Goal: Task Accomplishment & Management: Manage account settings

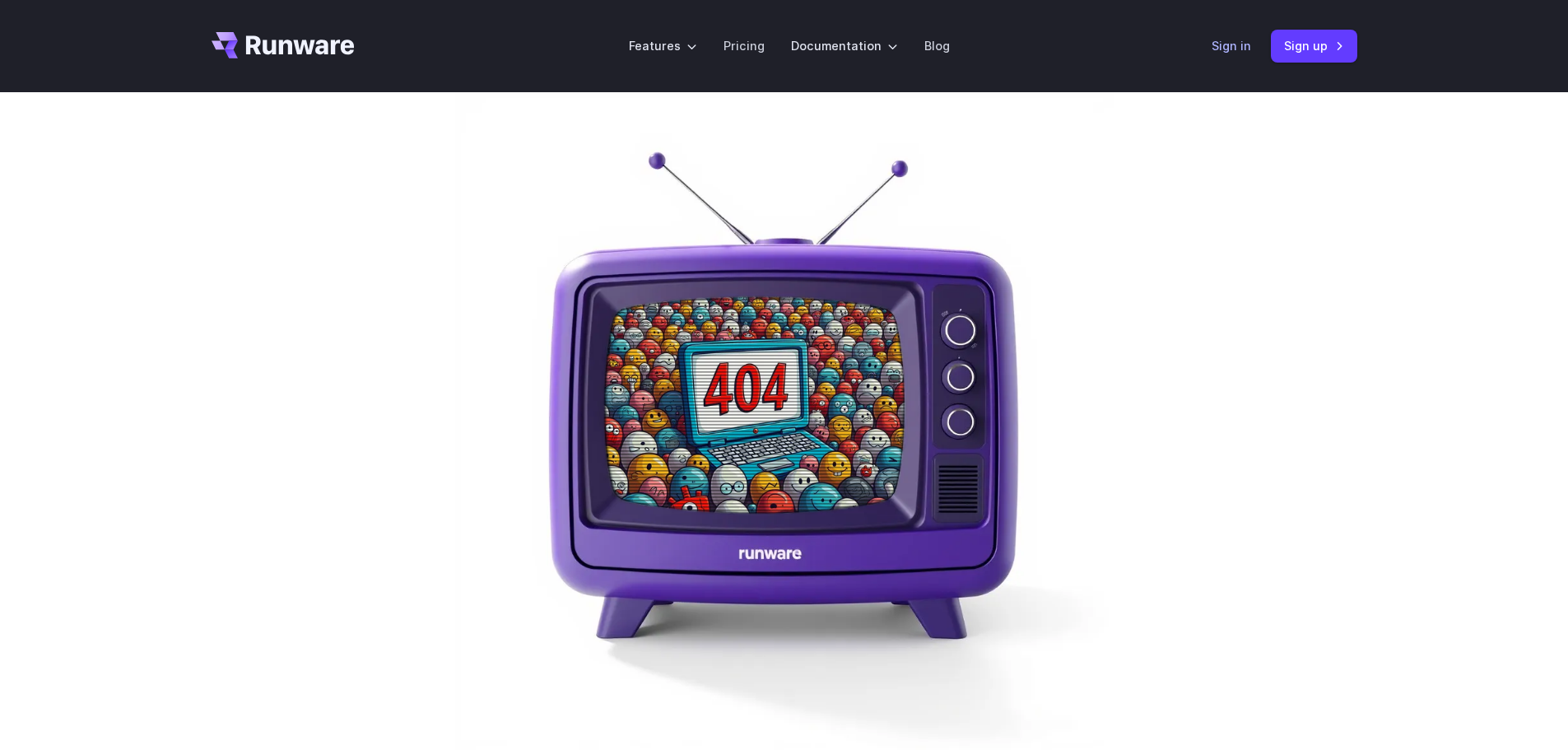
click at [1241, 40] on link "Sign in" at bounding box center [1231, 46] width 39 height 19
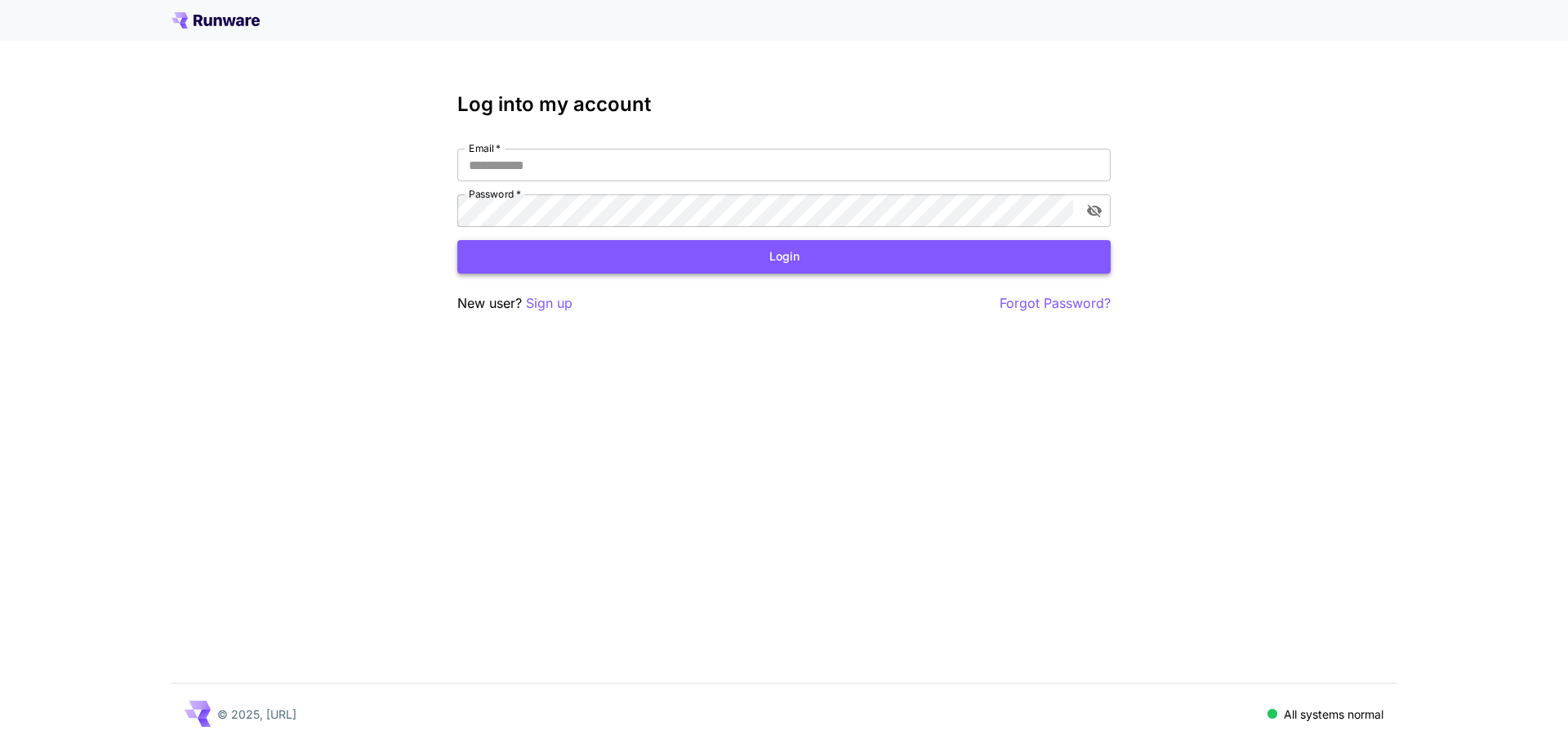
type input "**********"
click at [744, 250] on button "Login" at bounding box center [783, 256] width 653 height 34
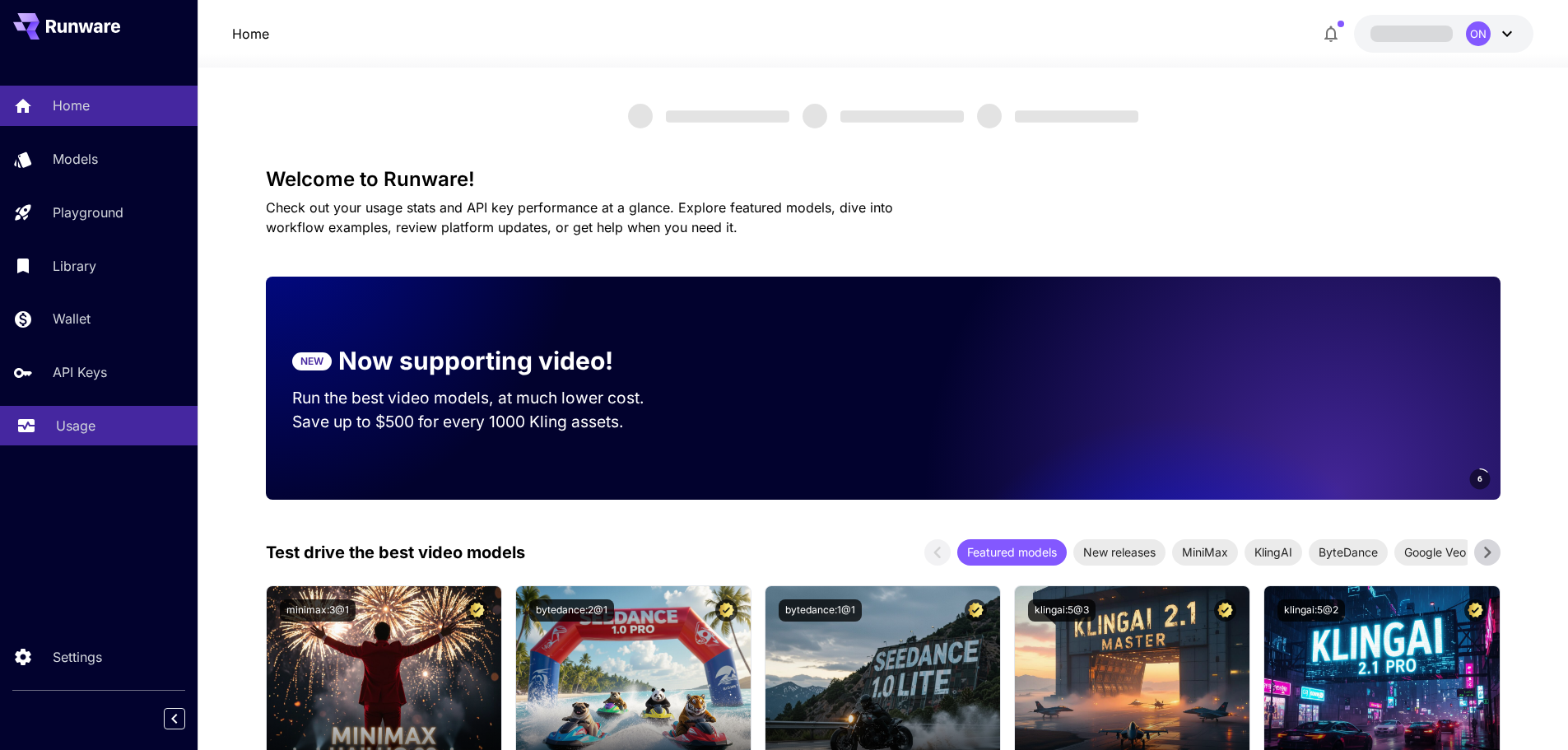
click at [67, 427] on p "Usage" at bounding box center [75, 426] width 39 height 20
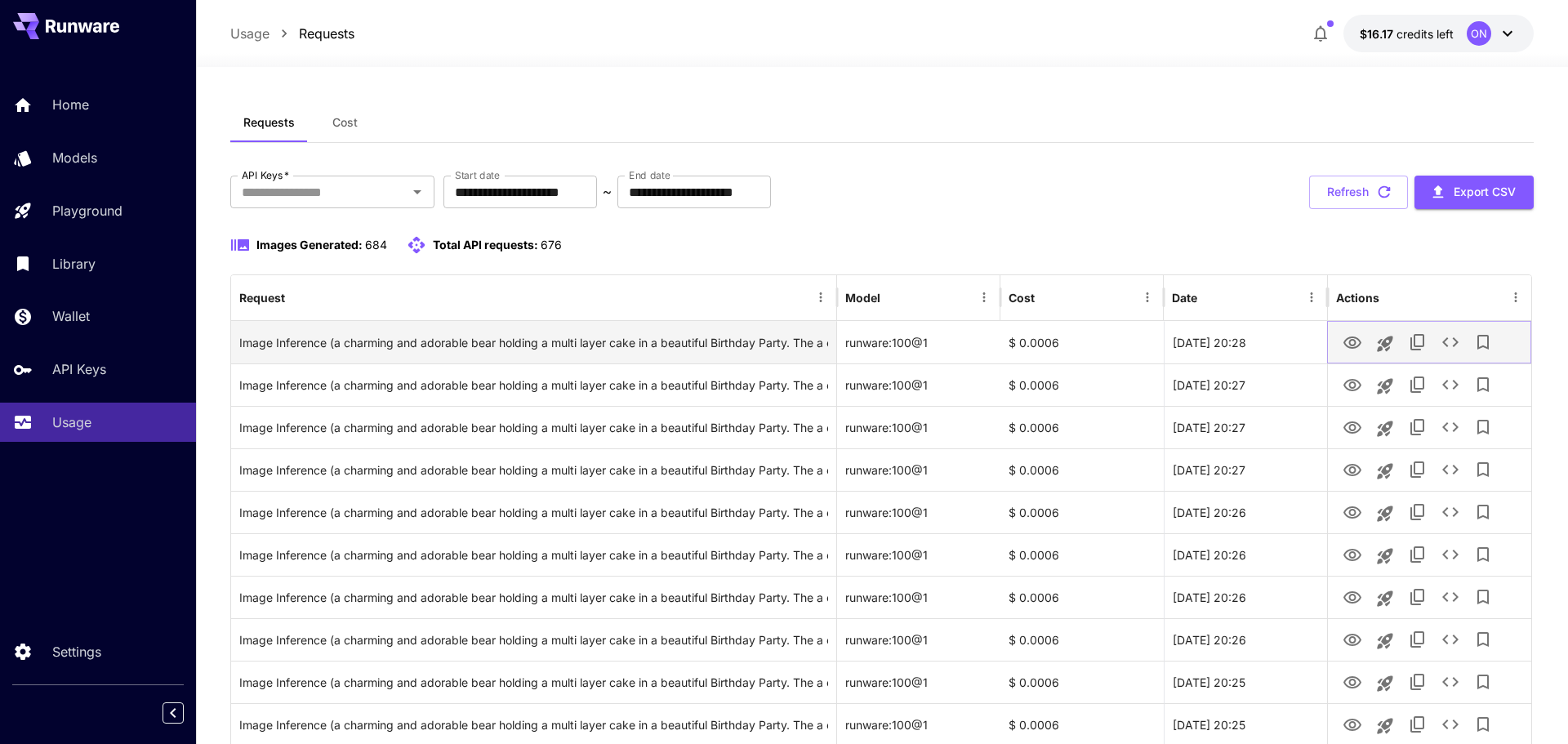
click at [1344, 336] on icon "View Image" at bounding box center [1353, 342] width 18 height 12
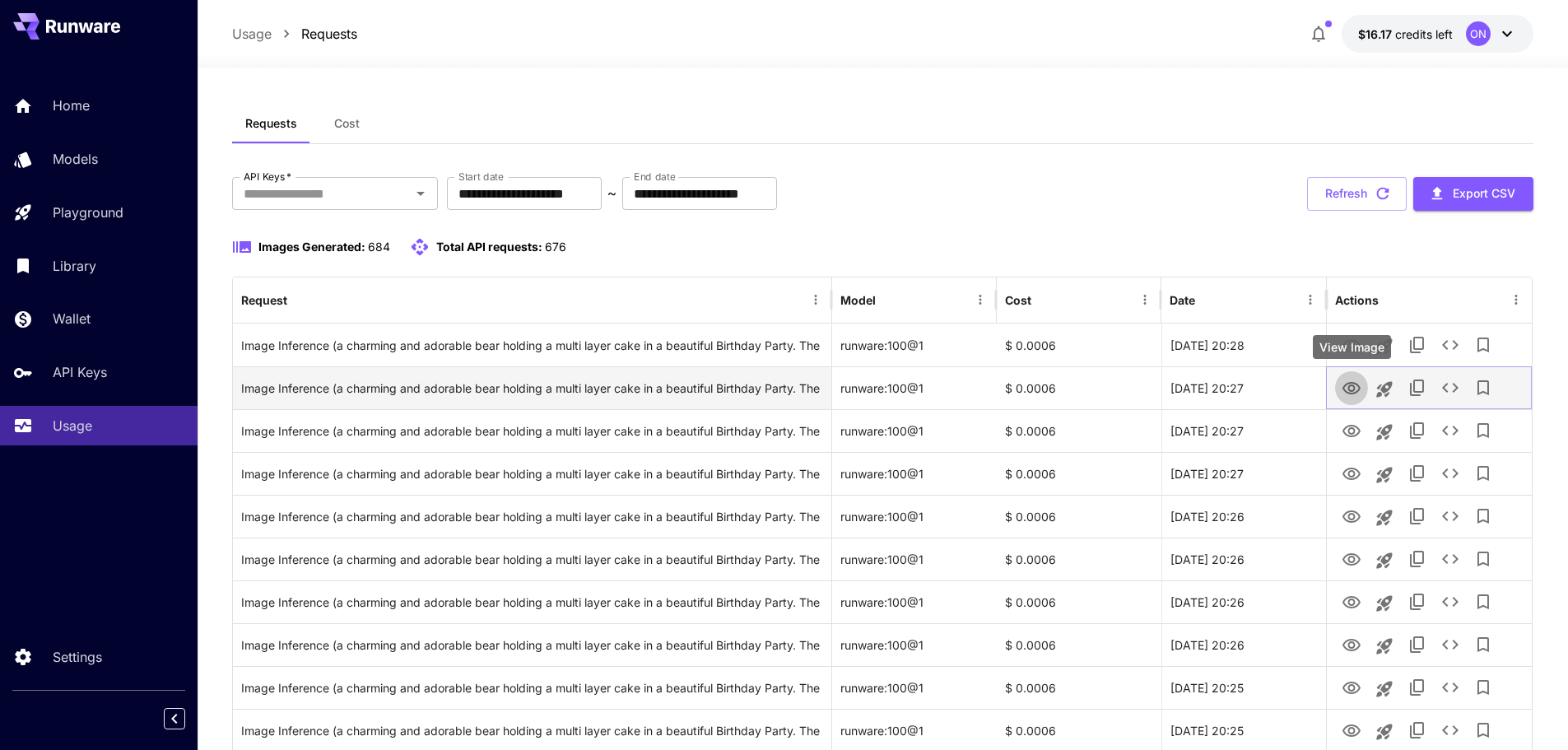
click at [1349, 386] on icon "View Image" at bounding box center [1352, 387] width 18 height 12
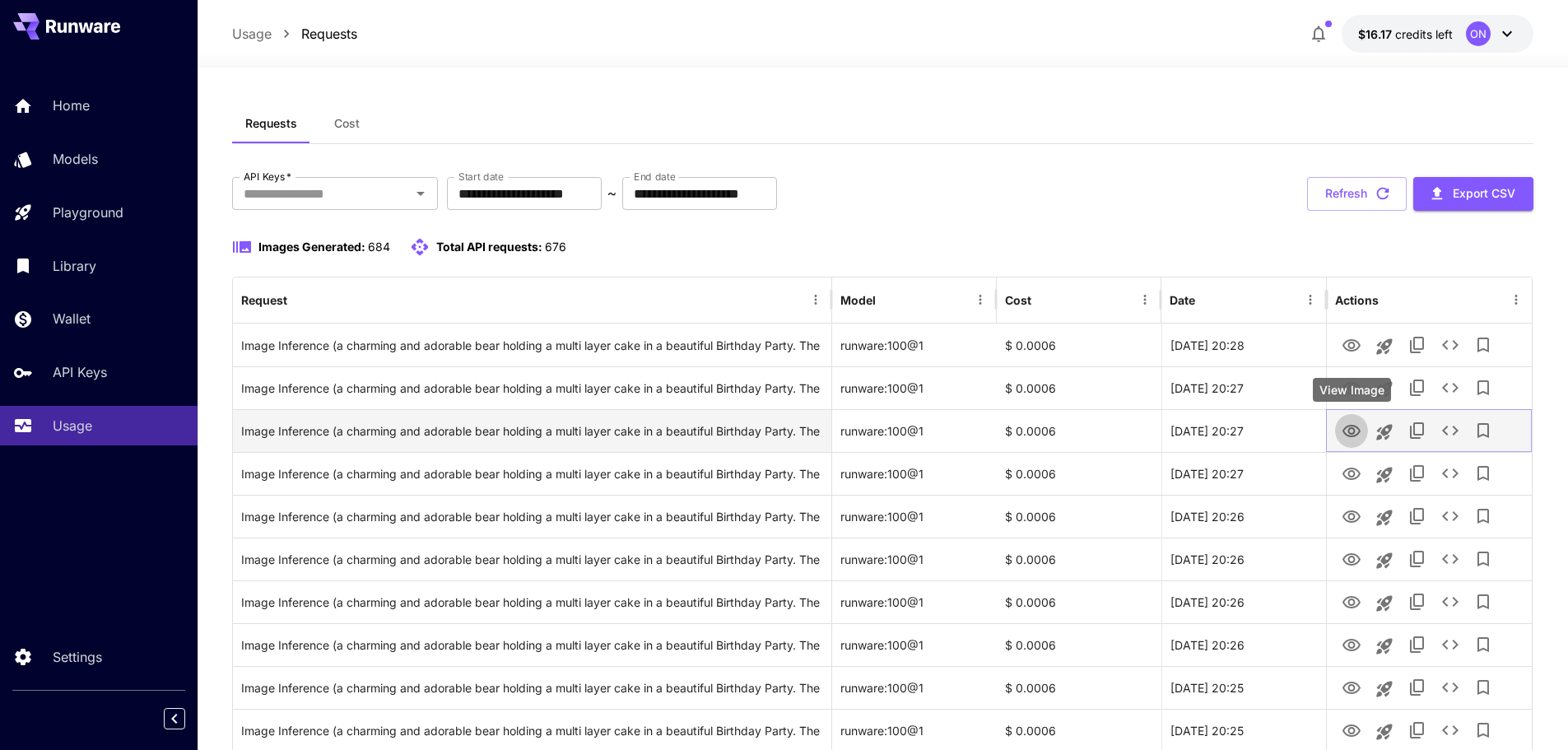
click at [1354, 429] on icon "View Image" at bounding box center [1352, 430] width 18 height 12
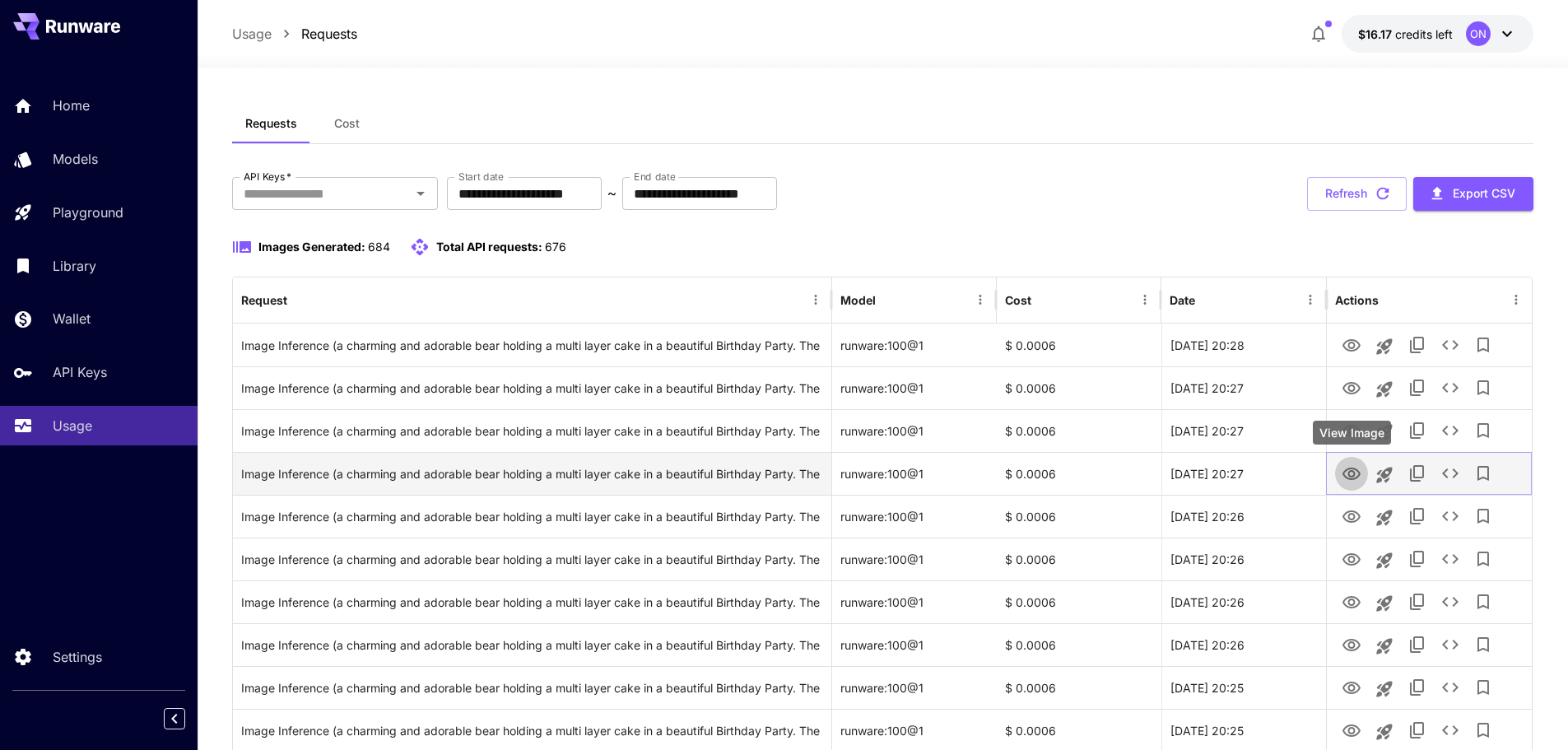
click at [1347, 475] on icon "View Image" at bounding box center [1352, 474] width 20 height 20
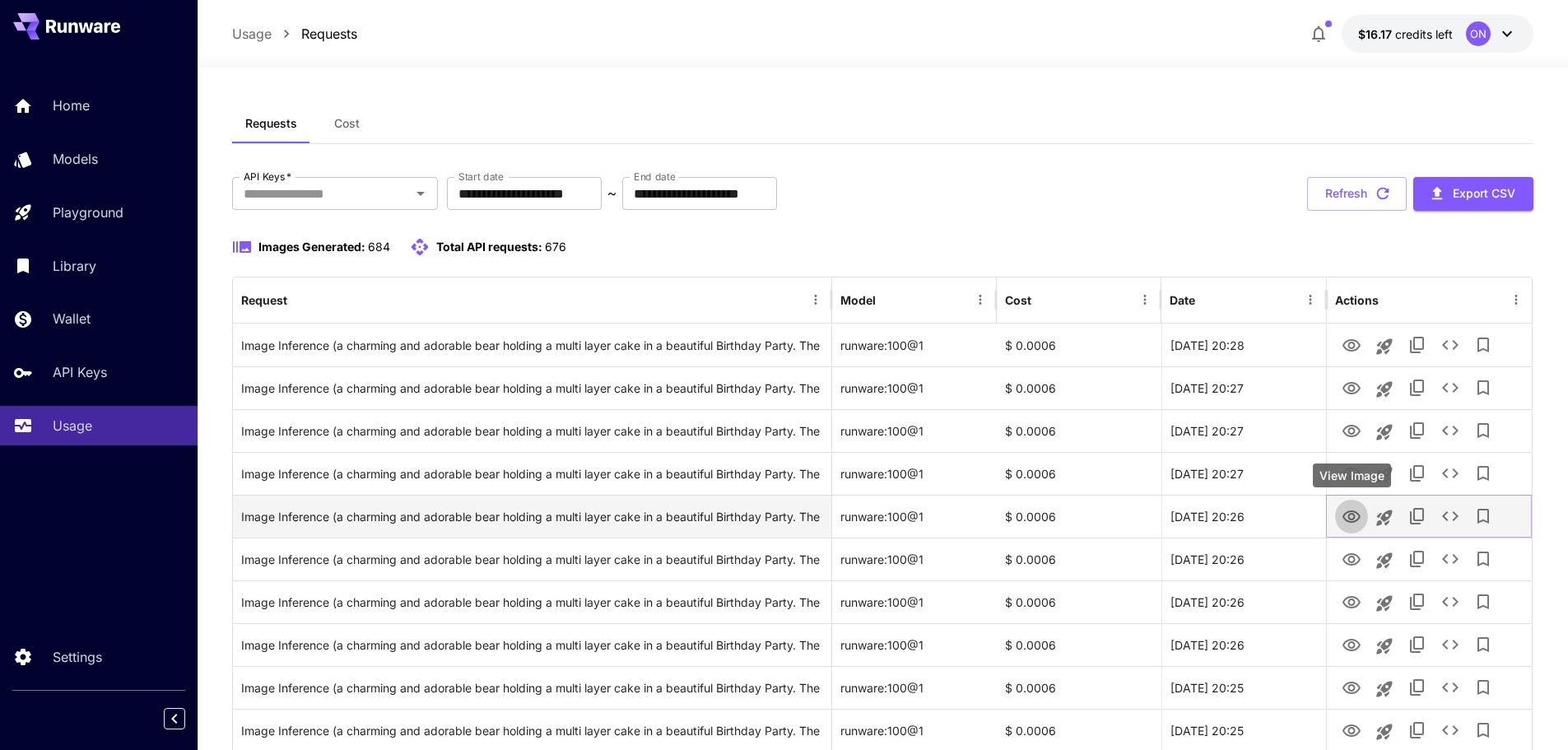
click at [1350, 511] on icon "View Image" at bounding box center [1352, 516] width 18 height 12
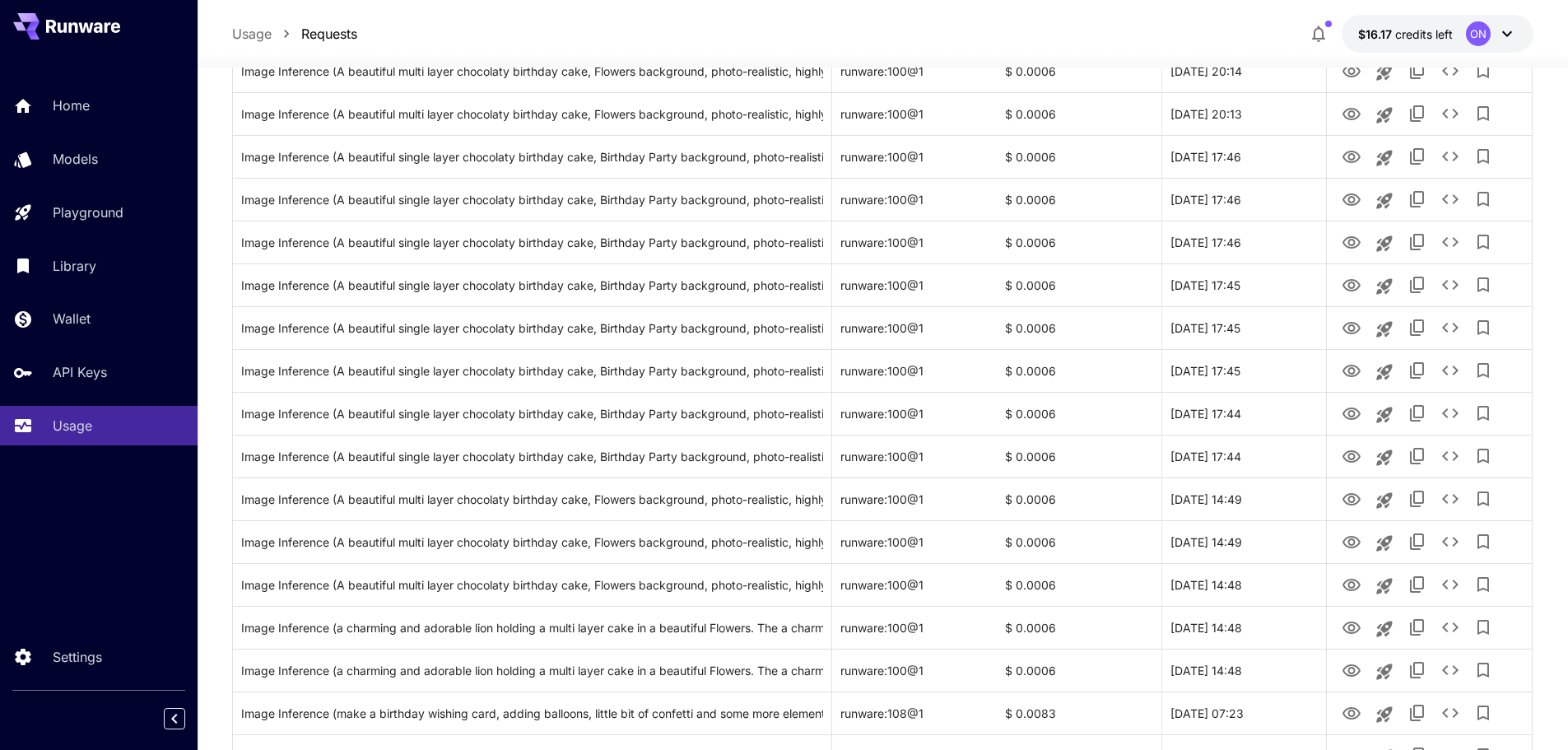
scroll to position [1808, 0]
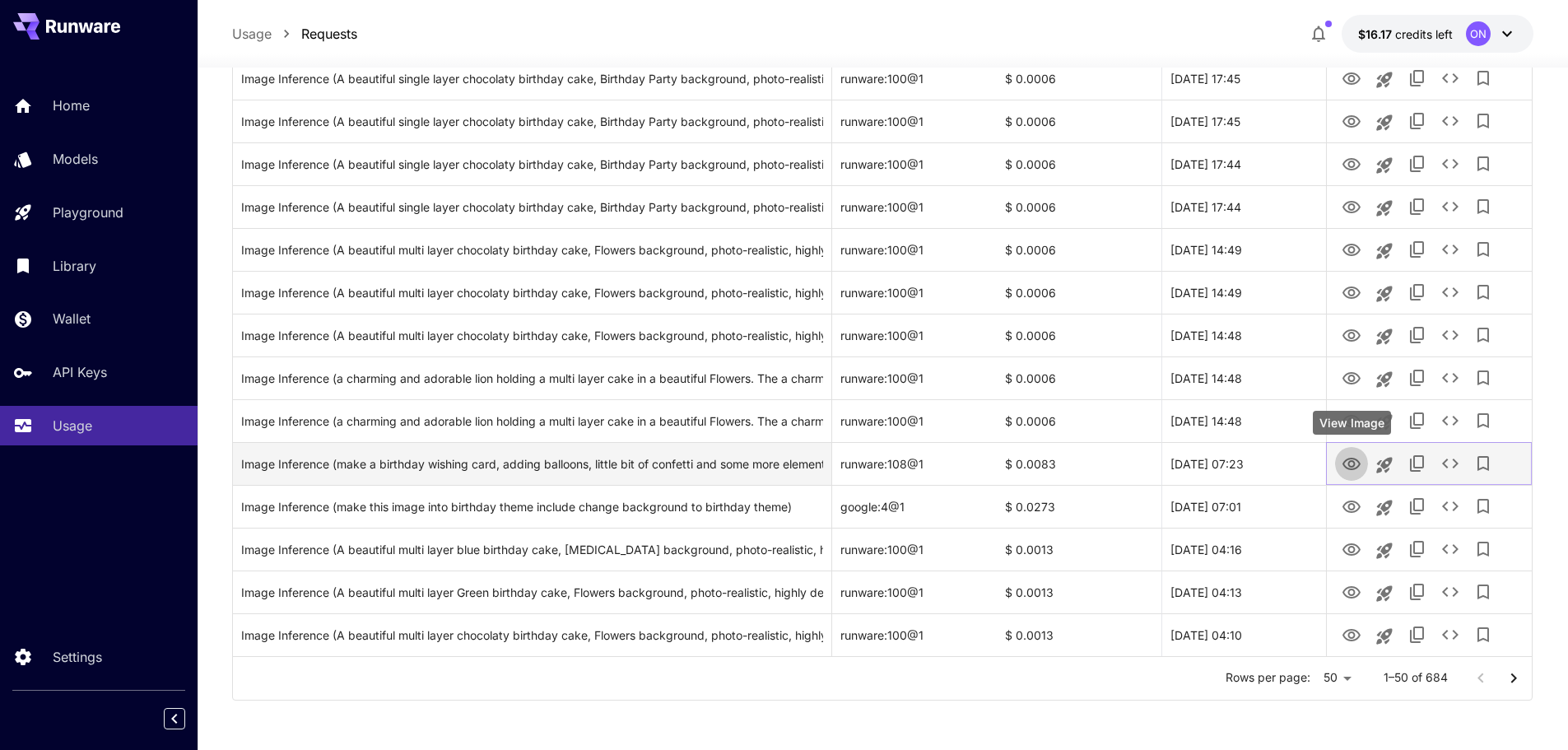
click at [1353, 460] on icon "View Image" at bounding box center [1352, 464] width 20 height 20
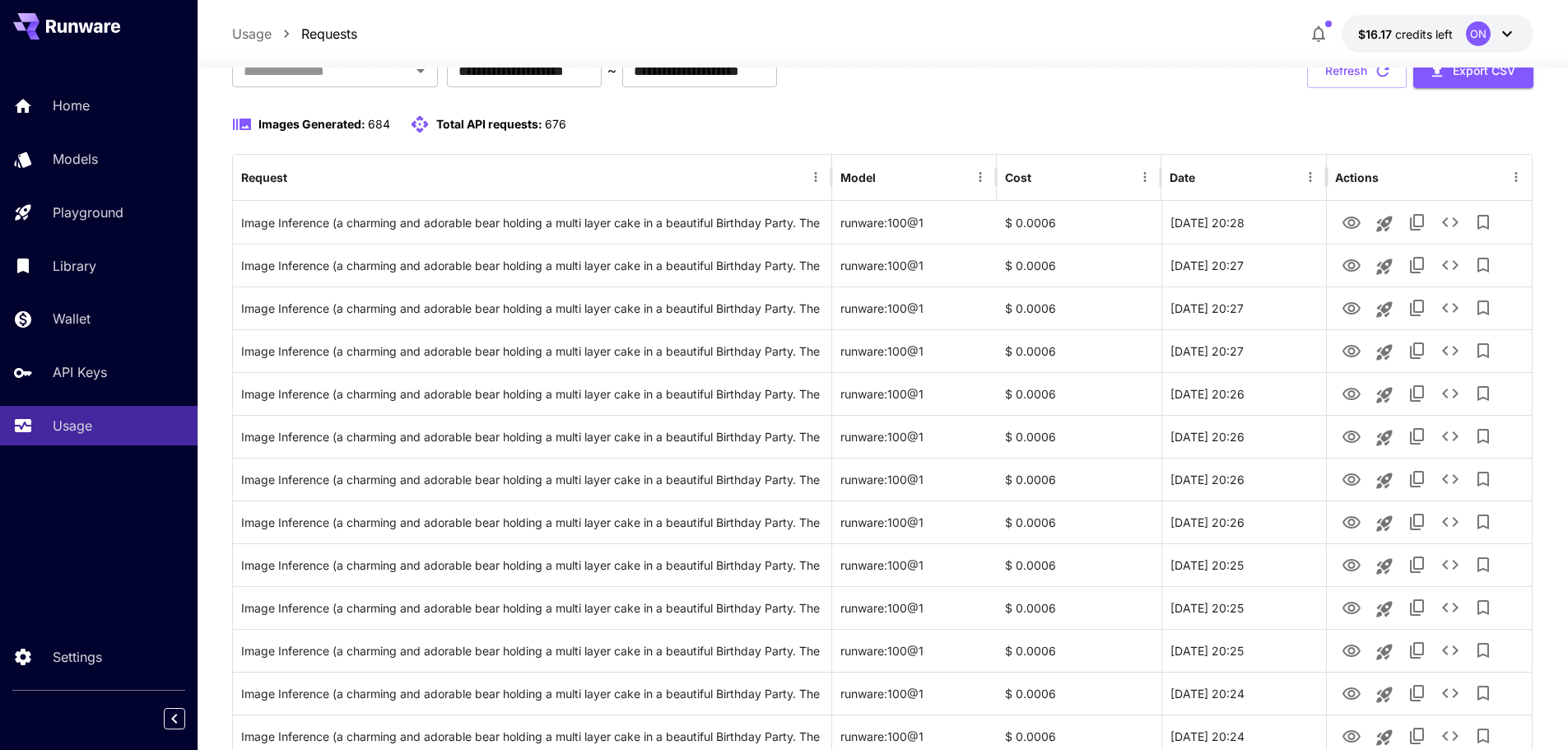
scroll to position [0, 0]
